Goal: Task Accomplishment & Management: Manage account settings

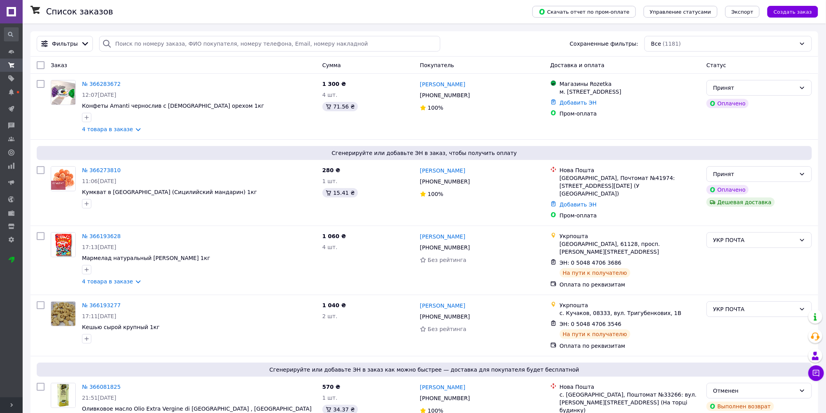
click at [9, 410] on span "Развернуть" at bounding box center [11, 405] width 23 height 16
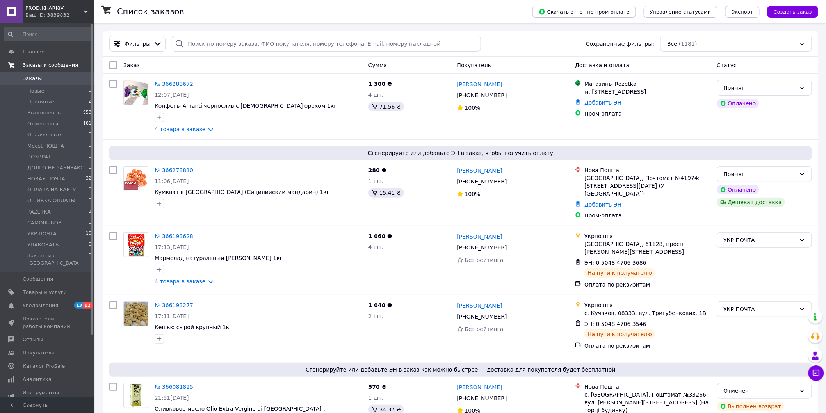
click at [53, 62] on span "Заказы и сообщения" at bounding box center [50, 65] width 55 height 7
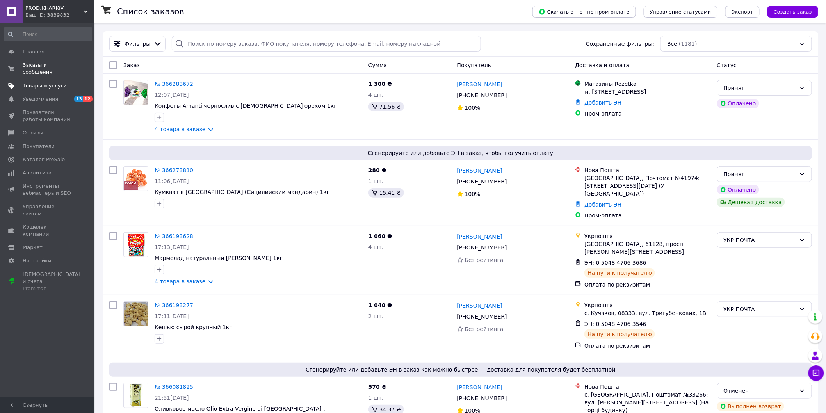
click at [46, 82] on span "Товары и услуги" at bounding box center [45, 85] width 44 height 7
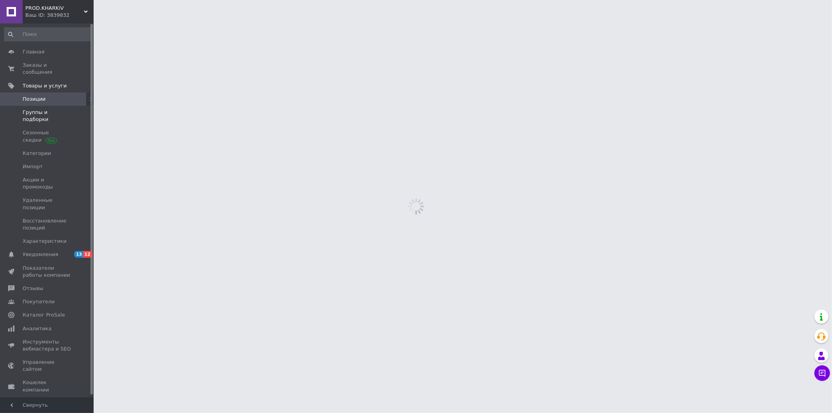
click at [40, 109] on span "Группы и подборки" at bounding box center [48, 116] width 50 height 14
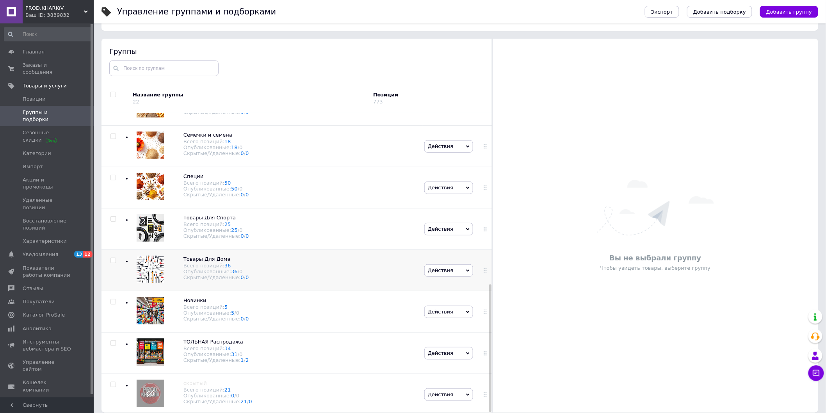
scroll to position [44, 0]
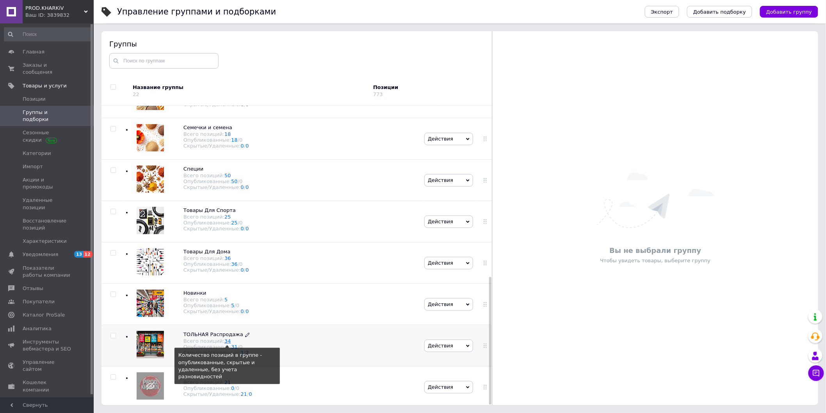
click at [224, 340] on link "34" at bounding box center [227, 341] width 7 height 6
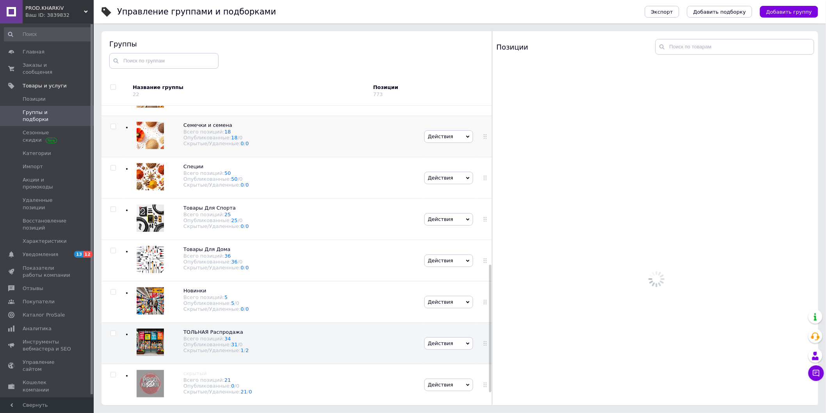
scroll to position [402, 0]
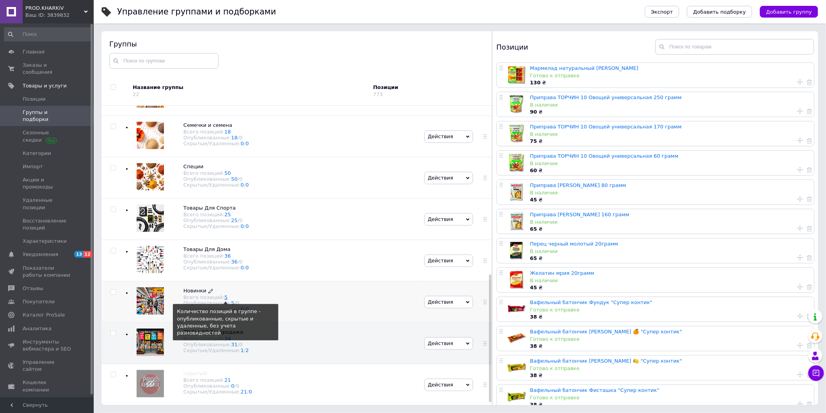
click at [224, 298] on link "5" at bounding box center [225, 297] width 3 height 6
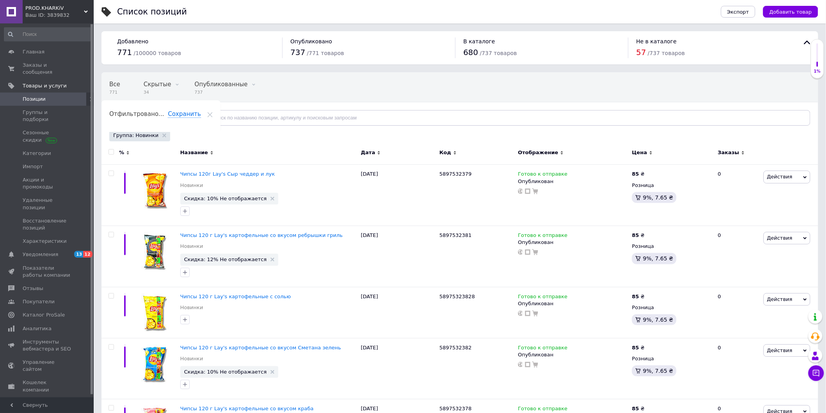
click at [57, 405] on span "Свернуть" at bounding box center [47, 405] width 94 height 16
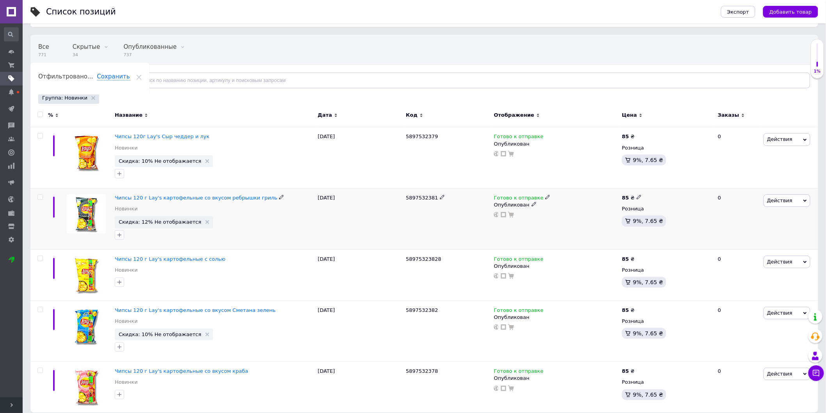
scroll to position [44, 0]
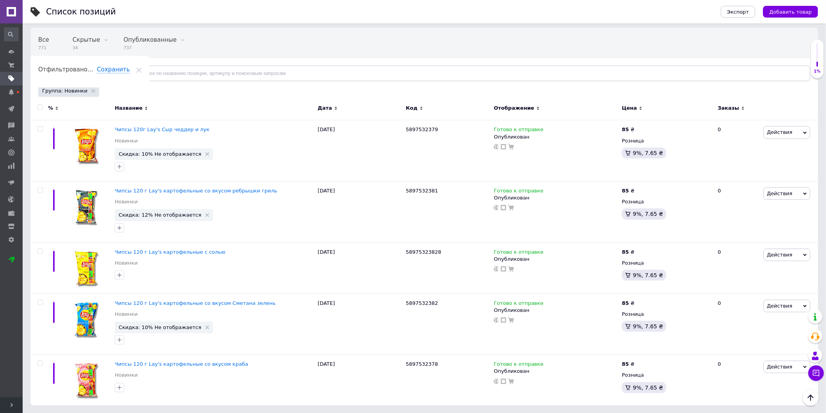
click at [38, 107] on input "checkbox" at bounding box center [39, 107] width 5 height 5
checkbox input "true"
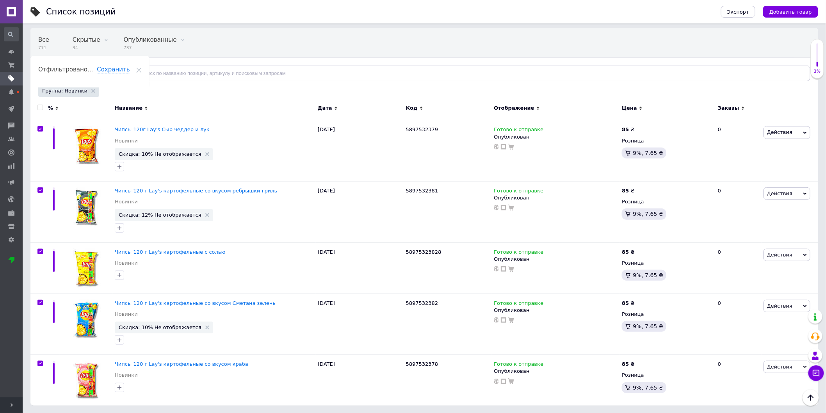
checkbox input "true"
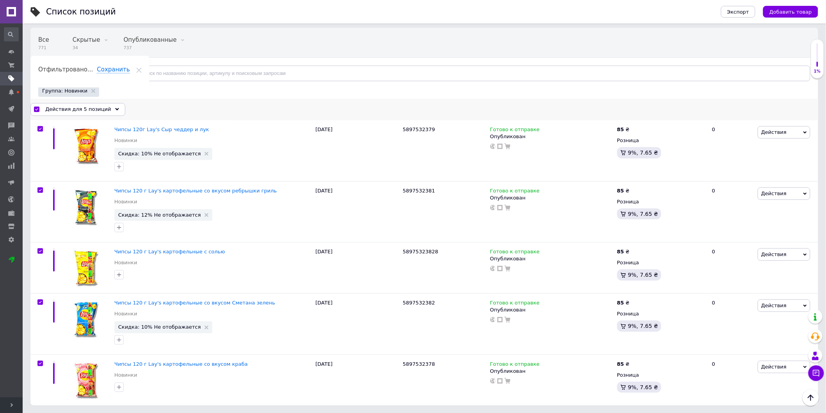
click at [68, 110] on span "Действия для 5 позиций" at bounding box center [78, 109] width 66 height 7
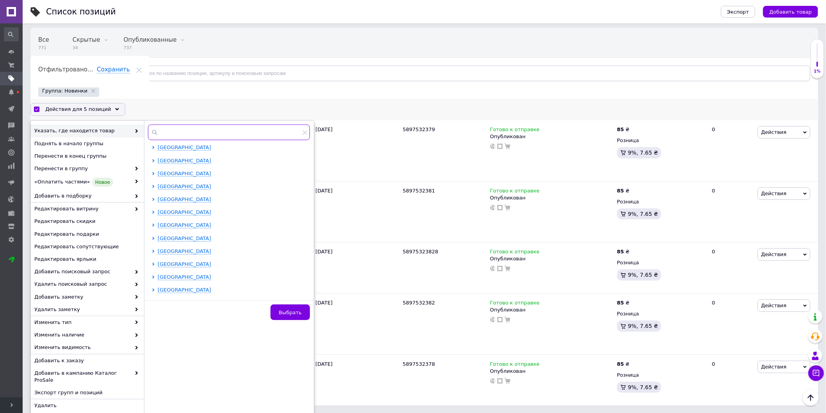
click at [180, 135] on input "text" at bounding box center [229, 132] width 162 height 16
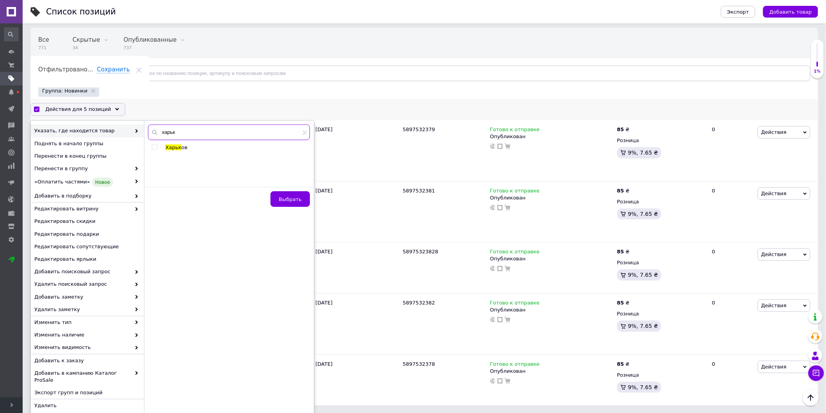
type input "харьк"
click at [157, 145] on span at bounding box center [154, 146] width 5 height 5
click at [157, 145] on input "checkbox" at bounding box center [154, 146] width 5 height 5
checkbox input "true"
click at [291, 208] on button "Выбрать" at bounding box center [289, 213] width 39 height 16
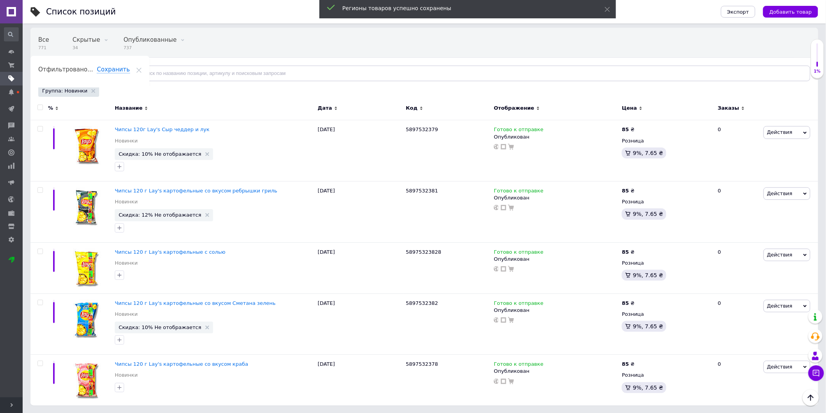
checkbox input "false"
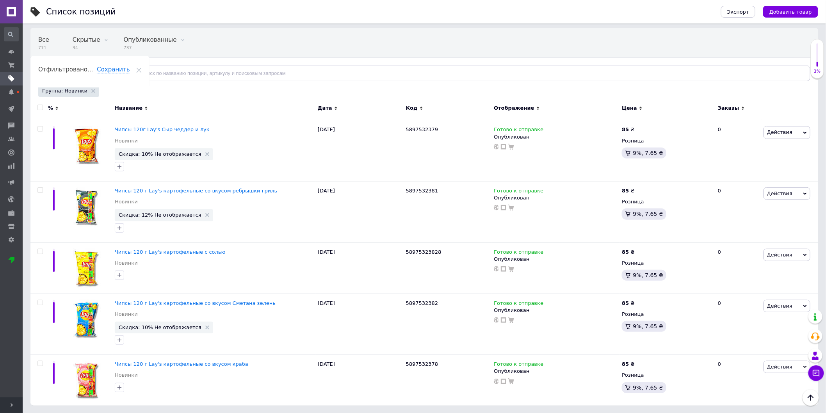
click at [41, 107] on input "checkbox" at bounding box center [39, 107] width 5 height 5
checkbox input "true"
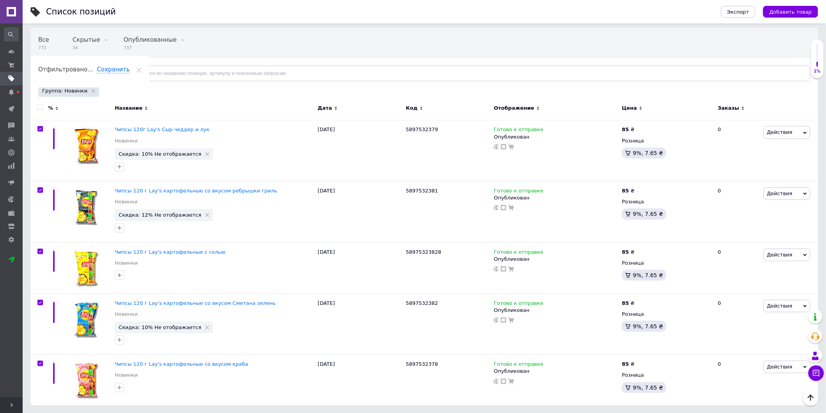
checkbox input "true"
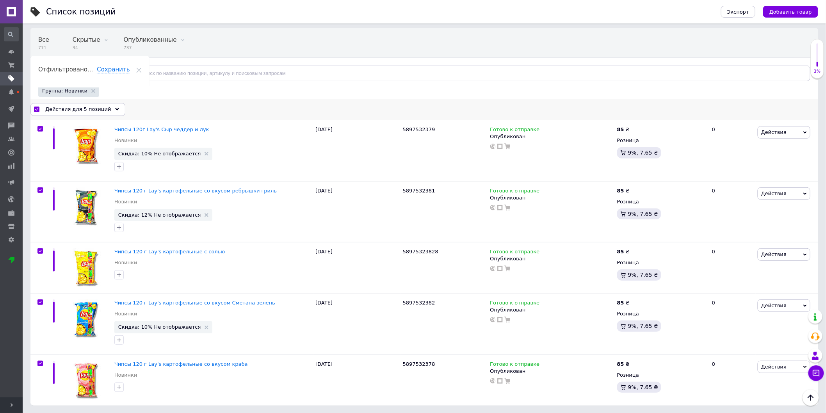
click at [103, 107] on div "Действия для 5 позиций" at bounding box center [77, 109] width 95 height 12
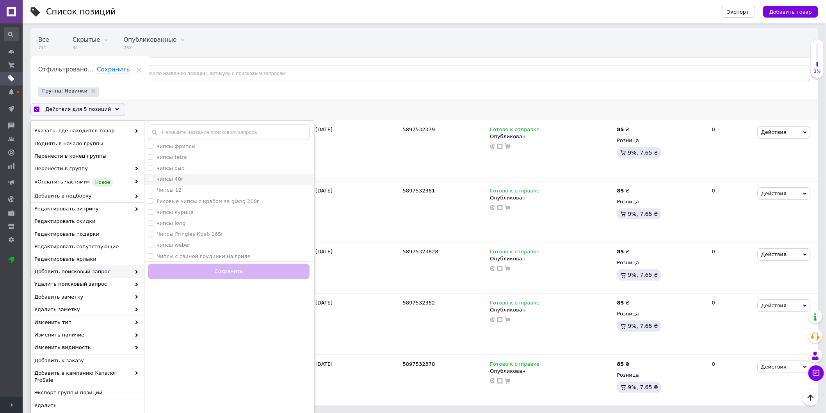
scroll to position [0, 0]
click at [150, 147] on рыб "Чипсы для рыб" at bounding box center [150, 148] width 5 height 5
checkbox рыб "true"
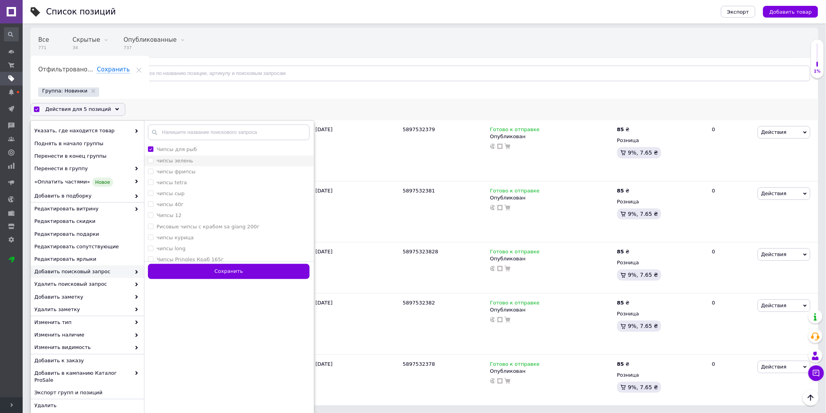
click at [152, 160] on зелень "чипсы зелень" at bounding box center [150, 160] width 5 height 5
checkbox зелень "true"
click at [149, 172] on фрипсы "чипсы фрипсы" at bounding box center [150, 171] width 5 height 5
checkbox фрипсы "true"
click at [152, 182] on tetra "чипсы tetra" at bounding box center [150, 181] width 5 height 5
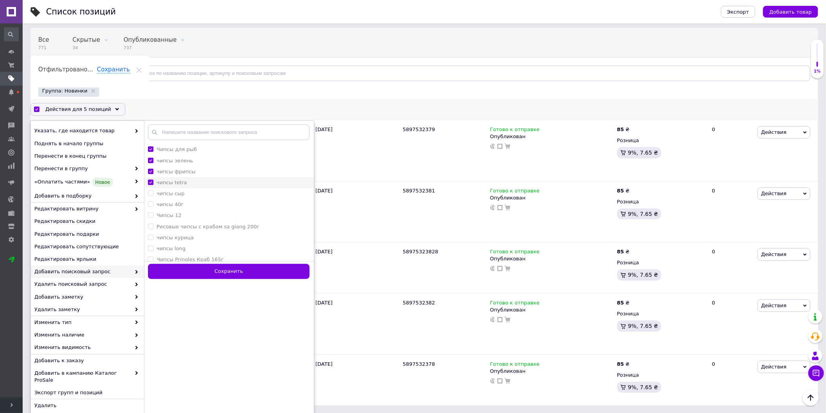
checkbox tetra "true"
click at [150, 194] on сыр "чипсы сыр" at bounding box center [150, 192] width 5 height 5
checkbox сыр "true"
click at [149, 206] on 40г "чипсы 40г" at bounding box center [150, 203] width 5 height 5
checkbox 40г "true"
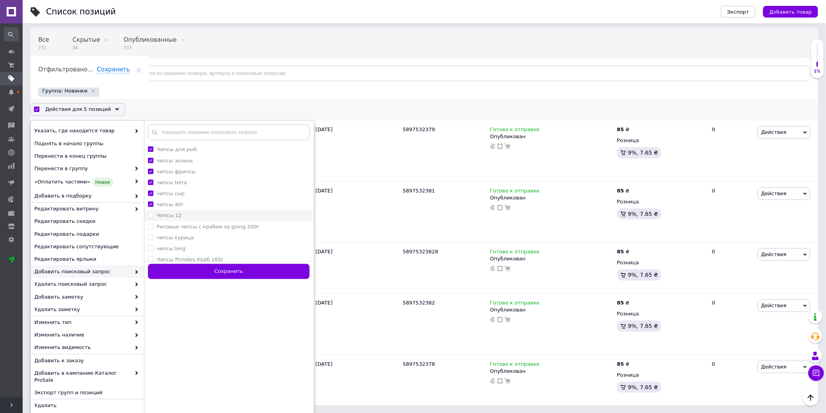
click at [151, 217] on span at bounding box center [150, 214] width 5 height 5
click at [151, 217] on 12 "Чипсы 12" at bounding box center [150, 214] width 5 height 5
click at [149, 215] on 12 "Чипсы 12" at bounding box center [150, 214] width 5 height 5
checkbox 12 "true"
click at [150, 224] on 200г "Рисовые чипсы с крабом sa giang 200г" at bounding box center [150, 226] width 5 height 5
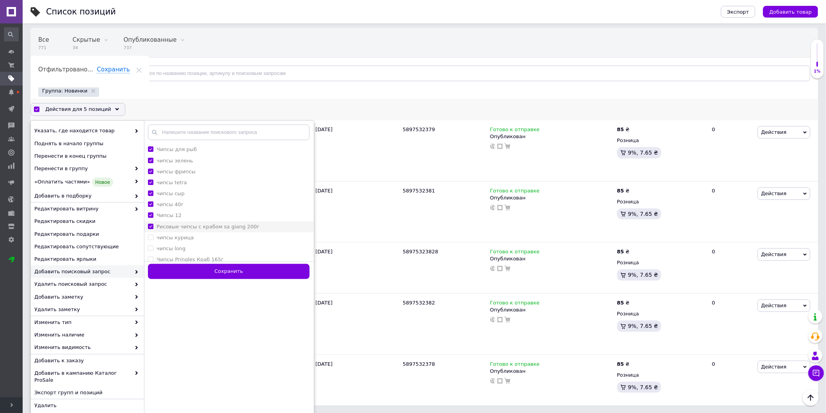
checkbox 200г "true"
click at [150, 238] on курица "чипсы курица" at bounding box center [150, 236] width 5 height 5
checkbox курица "true"
click at [150, 249] on long "чипсы long" at bounding box center [150, 247] width 5 height 5
checkbox long "true"
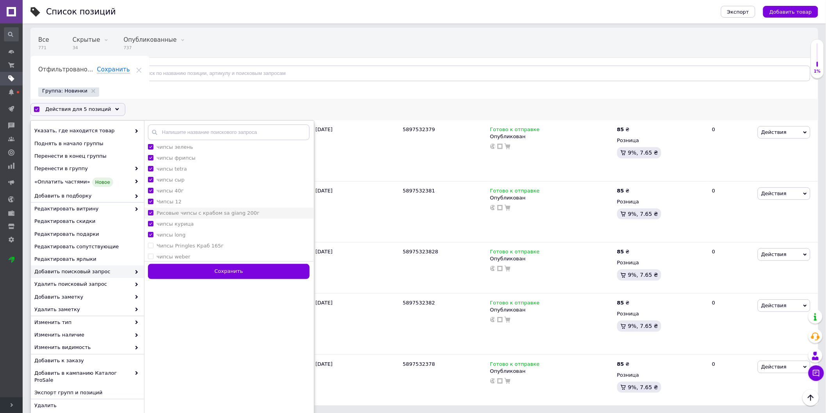
scroll to position [37, 0]
click at [148, 220] on 165г "Чипсы Pringles Краб 165г" at bounding box center [150, 222] width 5 height 5
checkbox 165г "true"
click at [149, 232] on weber "чипсы weber" at bounding box center [150, 233] width 5 height 5
checkbox weber "true"
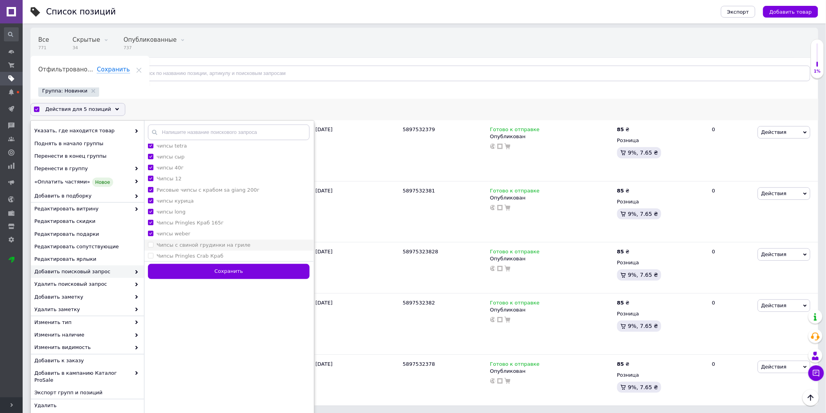
click at [150, 241] on label "Чипсы с свиной грудинки на гриле" at bounding box center [199, 244] width 103 height 7
click at [150, 242] on гриле "Чипсы с свиной грудинки на гриле" at bounding box center [150, 244] width 5 height 5
click at [149, 243] on гриле "Чипсы с свиной грудинки на гриле" at bounding box center [150, 244] width 5 height 5
checkbox гриле "true"
click at [150, 253] on Краб "Чипсы Pringles Crab Краб" at bounding box center [150, 255] width 5 height 5
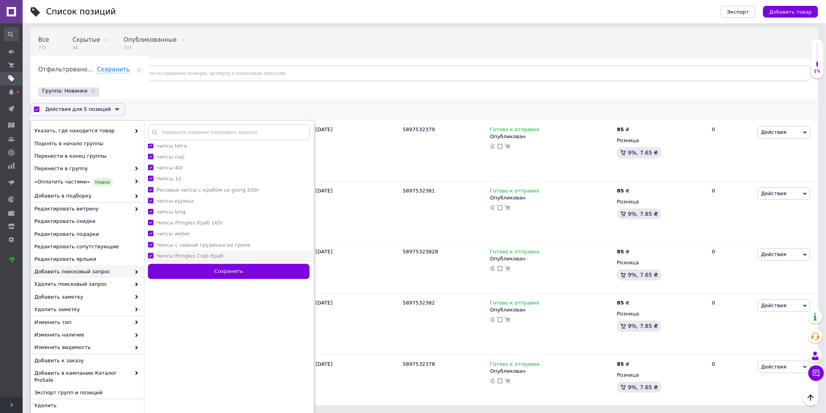
checkbox Краб "true"
click at [192, 268] on button "Сохранить" at bounding box center [229, 271] width 162 height 15
checkbox input "false"
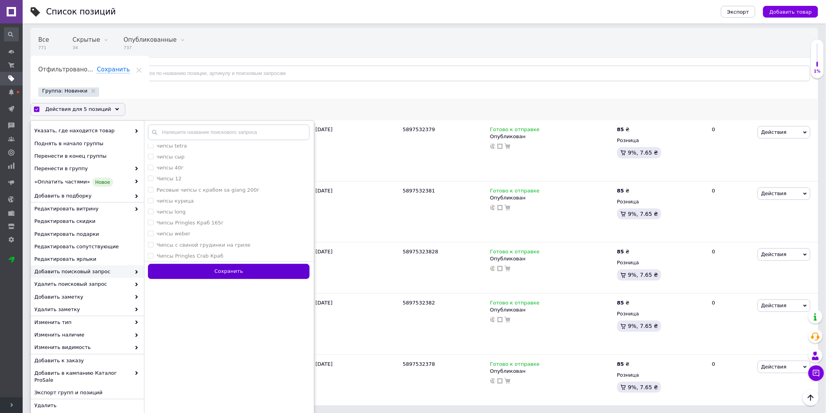
checkbox input "false"
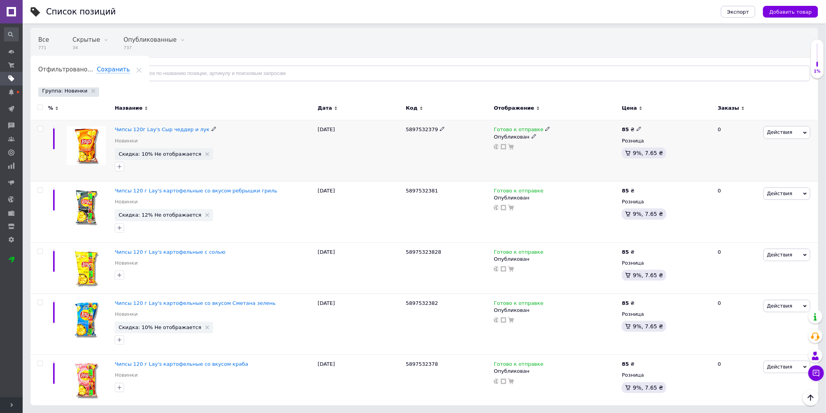
click at [636, 129] on use at bounding box center [638, 129] width 4 height 4
click at [662, 119] on input "85" at bounding box center [675, 121] width 59 height 16
type input "65"
click at [660, 172] on div "85 ₴ Цена 65 Валюта ₴ $ € CHF £ ¥ PLN ₸ MDL HUF KGS CN¥ TRY ₩ lei Розница 9%, 7…" at bounding box center [666, 150] width 93 height 61
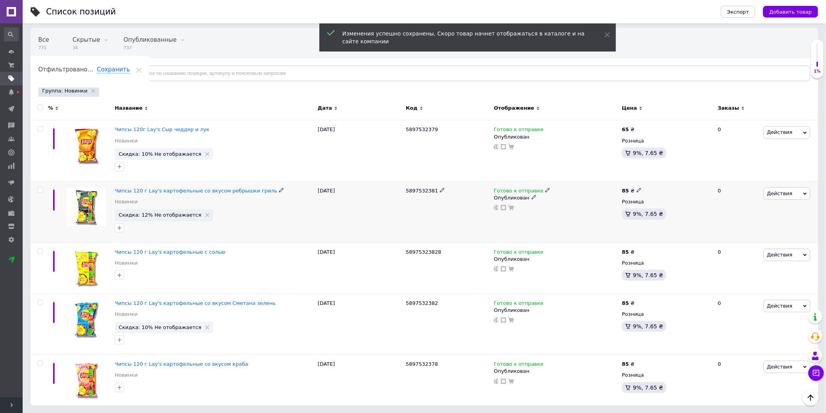
click at [633, 190] on div "85 ₴" at bounding box center [631, 190] width 20 height 7
click at [666, 182] on input "85" at bounding box center [675, 182] width 59 height 16
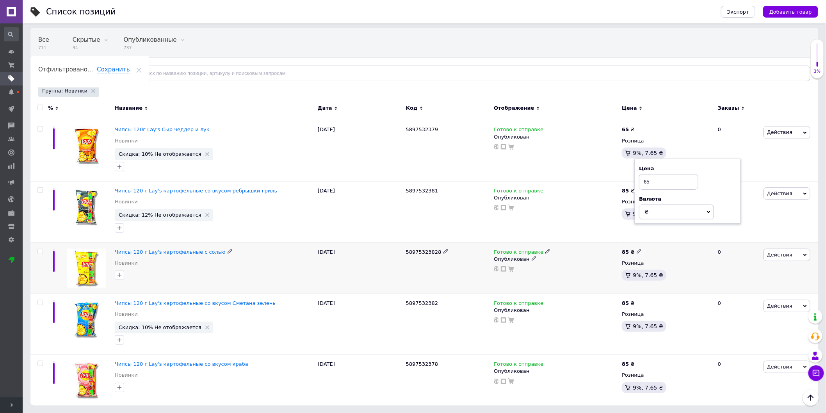
type input "65"
click at [637, 251] on icon at bounding box center [638, 251] width 5 height 5
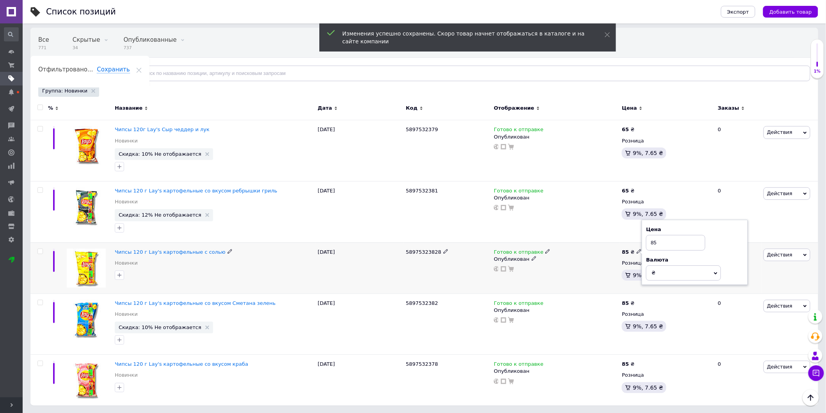
click at [673, 241] on input "85" at bounding box center [675, 243] width 59 height 16
type input "65"
click at [637, 302] on use at bounding box center [638, 302] width 4 height 4
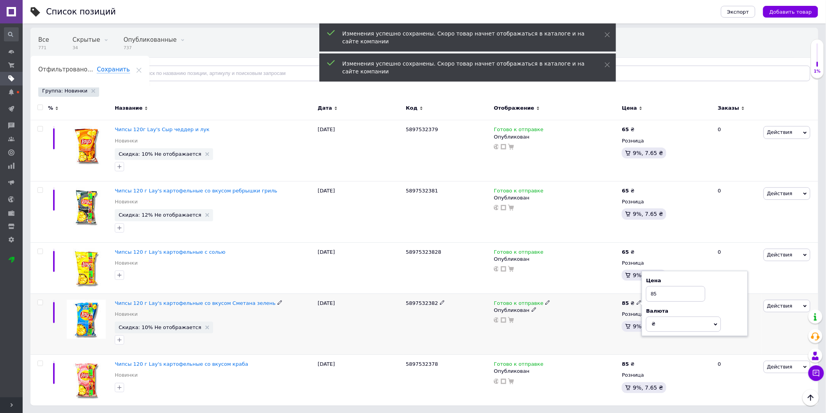
click at [662, 293] on input "85" at bounding box center [675, 294] width 59 height 16
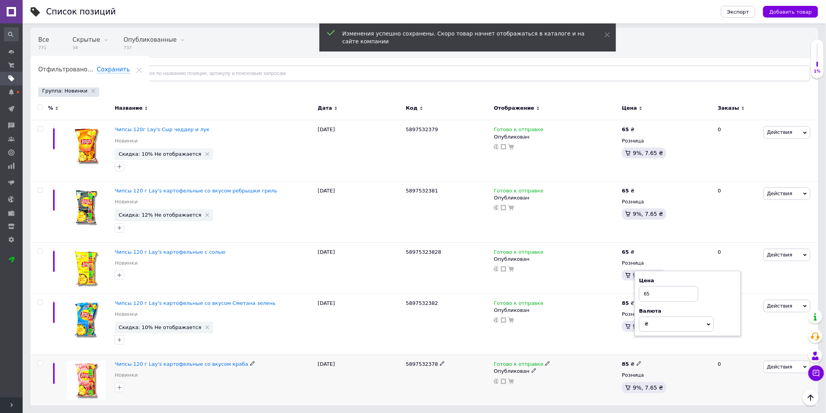
type input "65"
click at [636, 364] on icon at bounding box center [638, 363] width 5 height 5
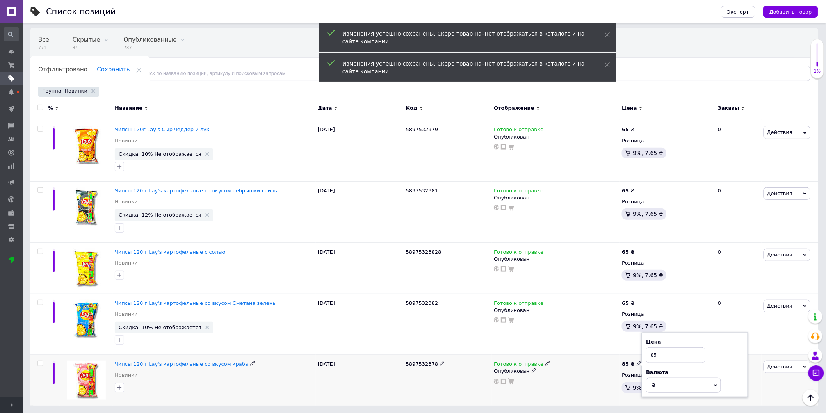
click at [666, 352] on input "85" at bounding box center [675, 355] width 59 height 16
click at [666, 352] on input "5" at bounding box center [675, 355] width 59 height 16
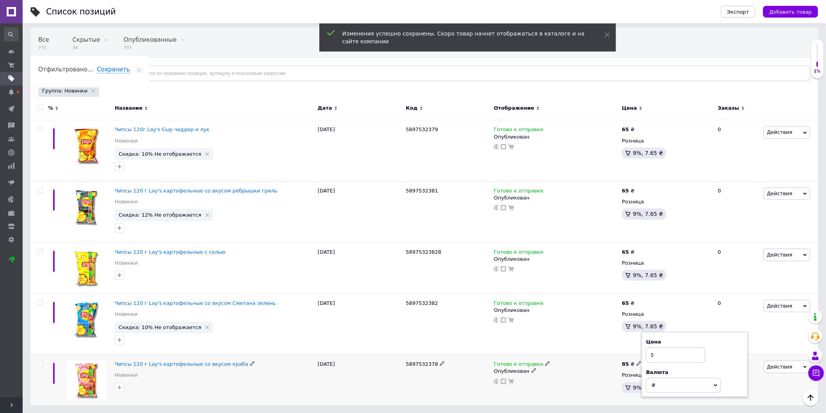
click at [675, 356] on input "5" at bounding box center [675, 355] width 59 height 16
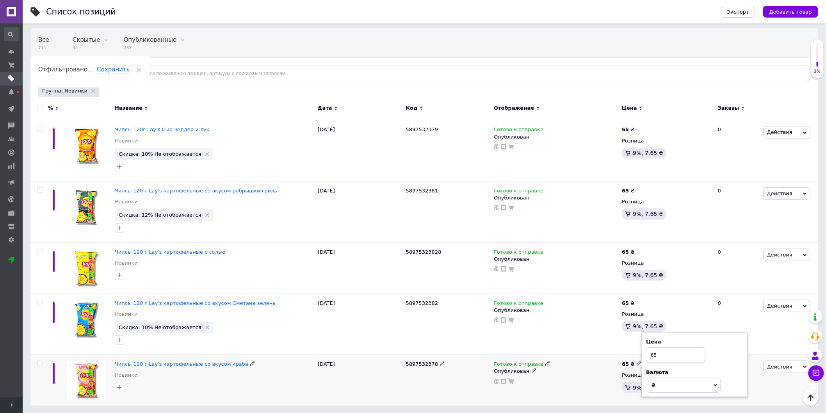
type input "65"
click at [599, 386] on div "Готово к отправке Опубликован" at bounding box center [556, 380] width 128 height 51
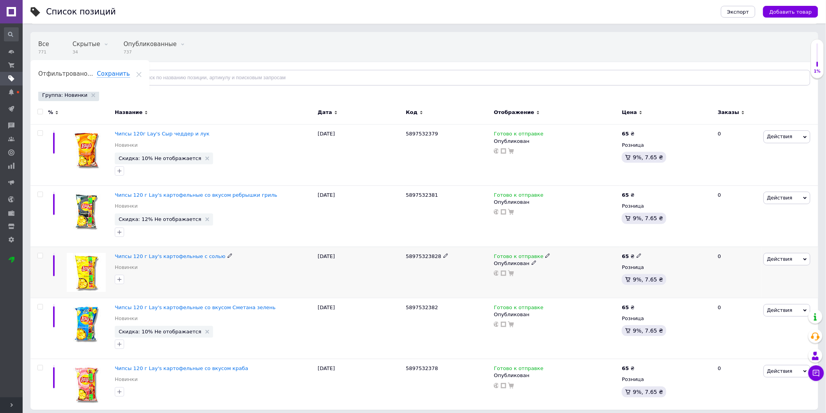
scroll to position [44, 0]
